Goal: Find specific page/section: Find specific page/section

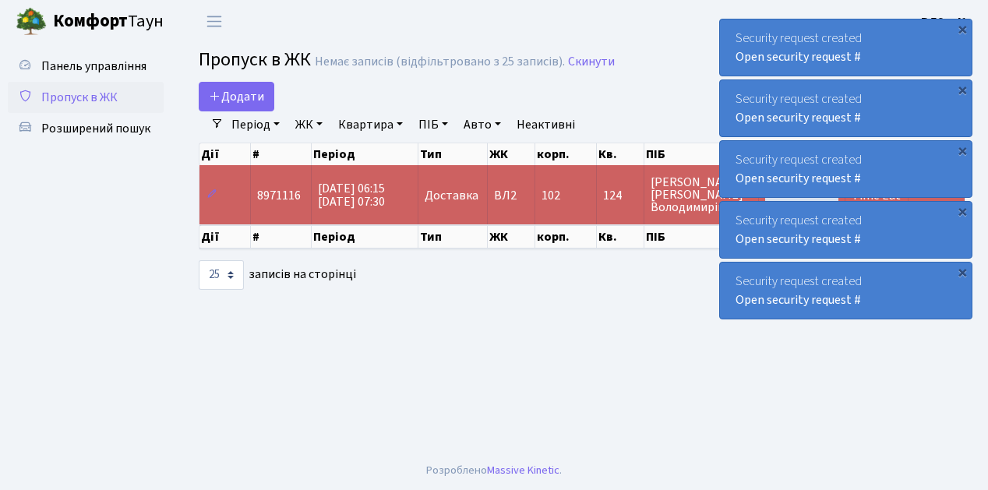
select select "25"
click at [115, 129] on span "Розширений пошук" at bounding box center [95, 128] width 109 height 17
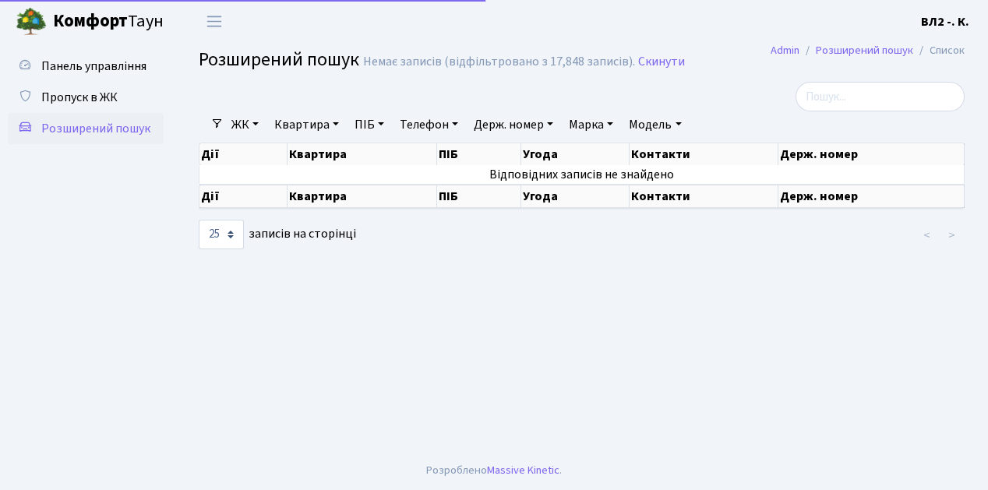
select select "25"
click at [290, 128] on link "Квартира" at bounding box center [306, 124] width 77 height 26
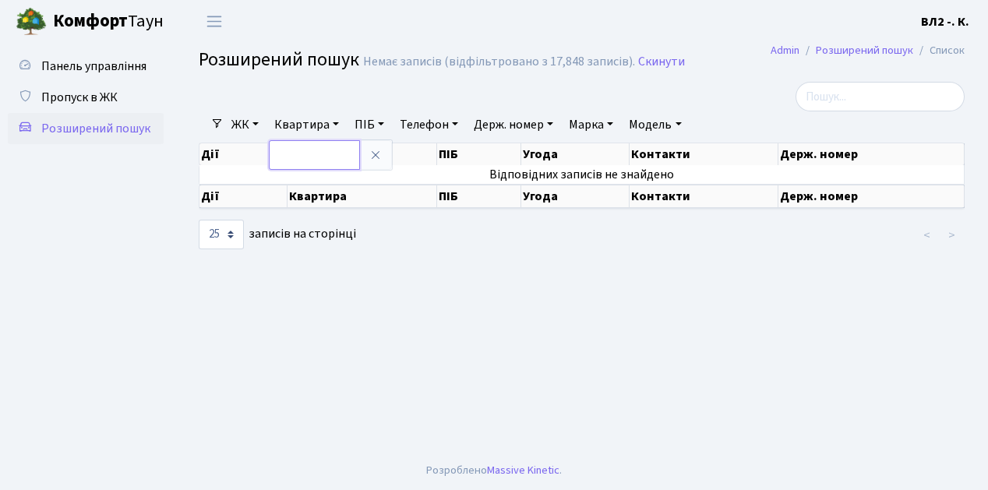
click at [297, 157] on input "text" at bounding box center [314, 155] width 91 height 30
type input "94"
